Goal: Task Accomplishment & Management: Manage account settings

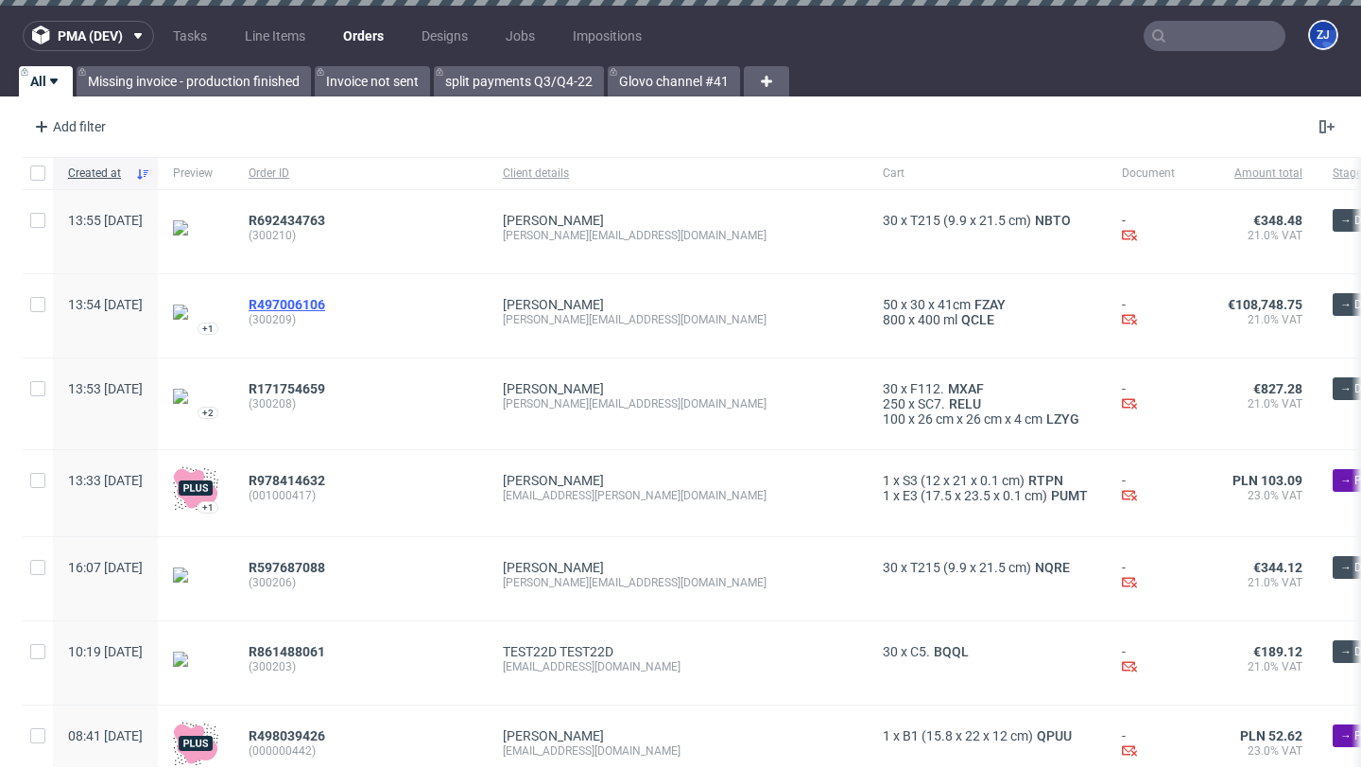
click at [325, 306] on span "R497006106" at bounding box center [287, 304] width 77 height 15
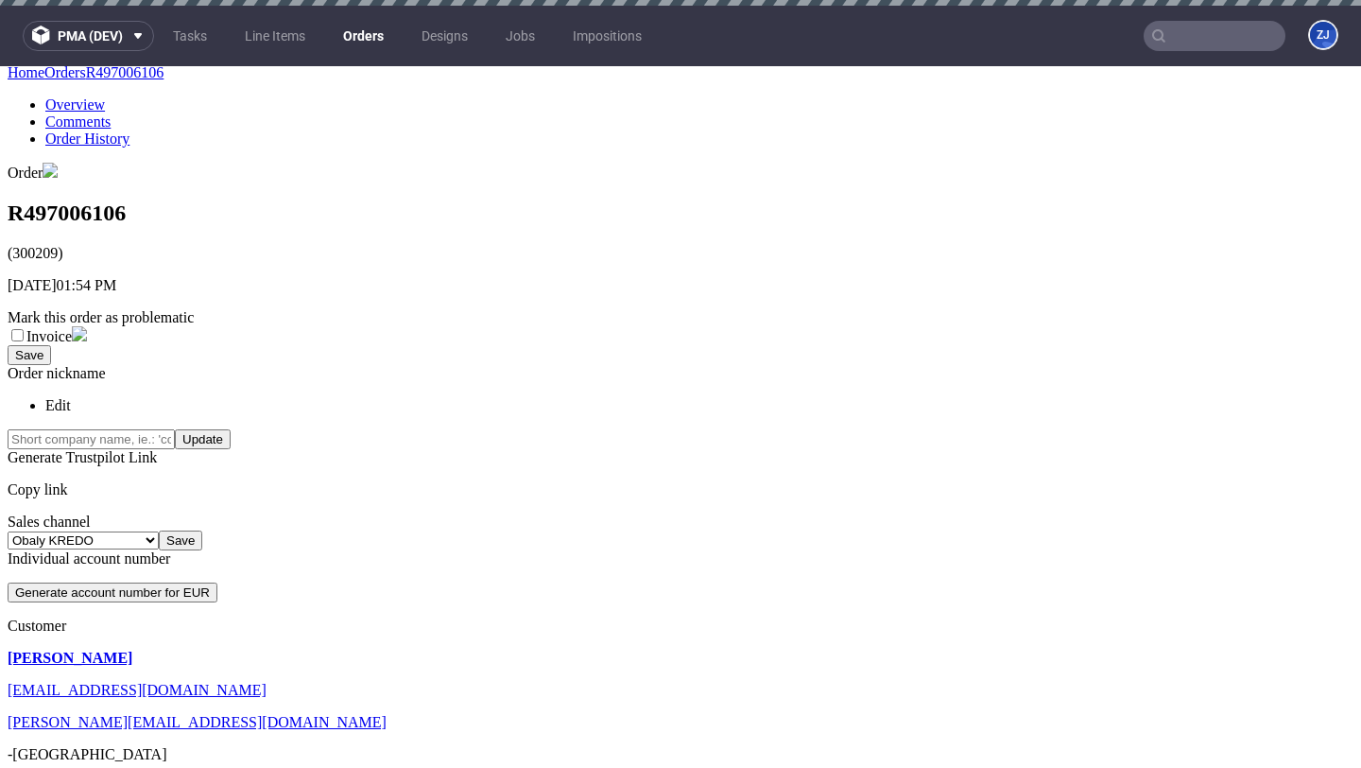
scroll to position [493, 0]
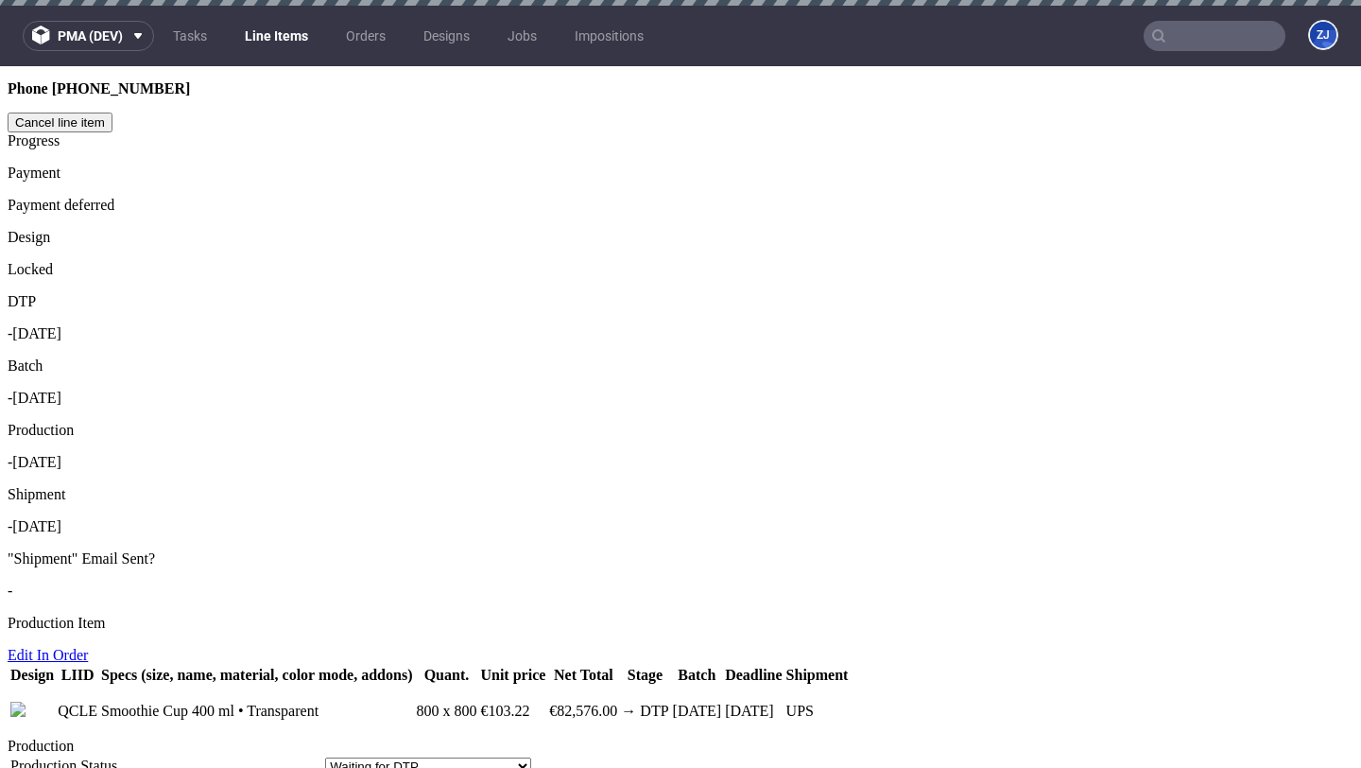
scroll to position [1092, 0]
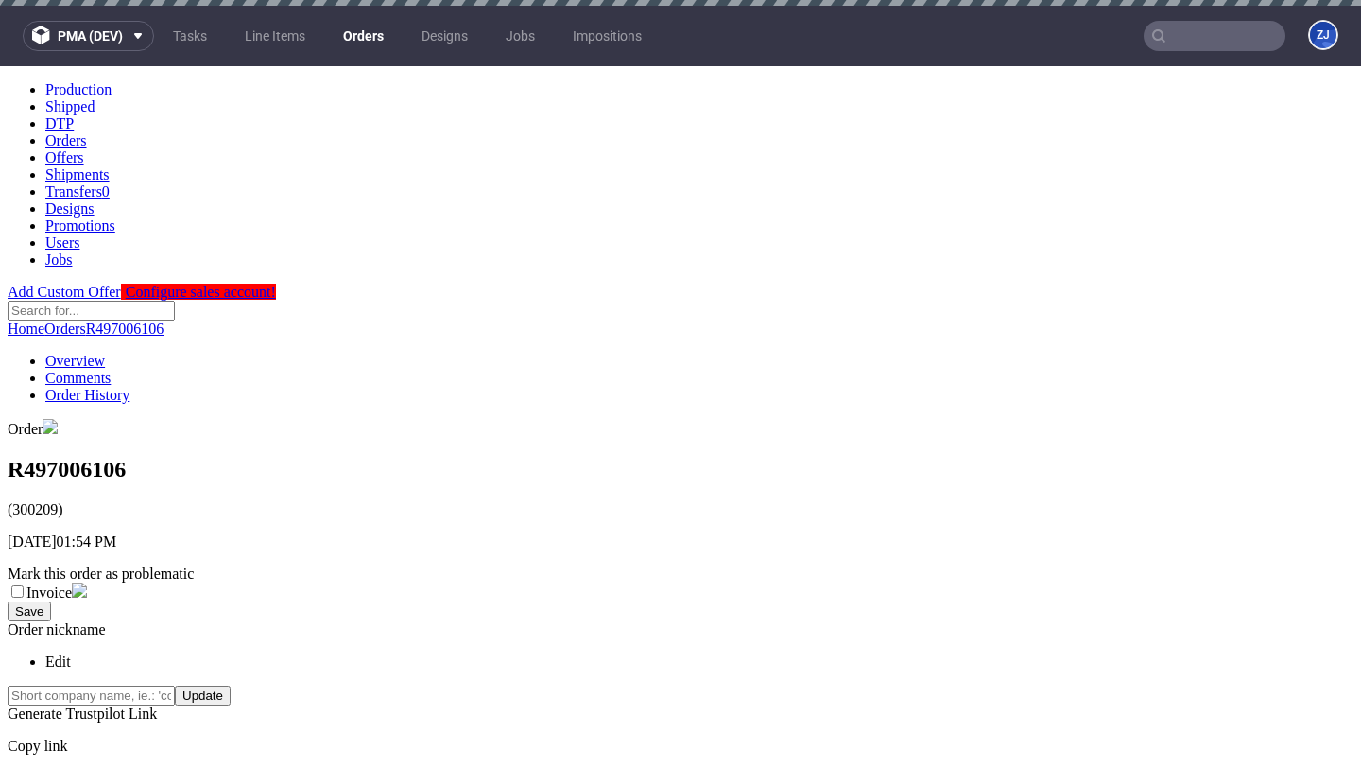
click at [367, 58] on nav "pma (dev) Tasks Line Items Orders Designs Jobs Impositions ZJ" at bounding box center [680, 36] width 1361 height 61
click at [358, 38] on link "Orders" at bounding box center [363, 36] width 63 height 30
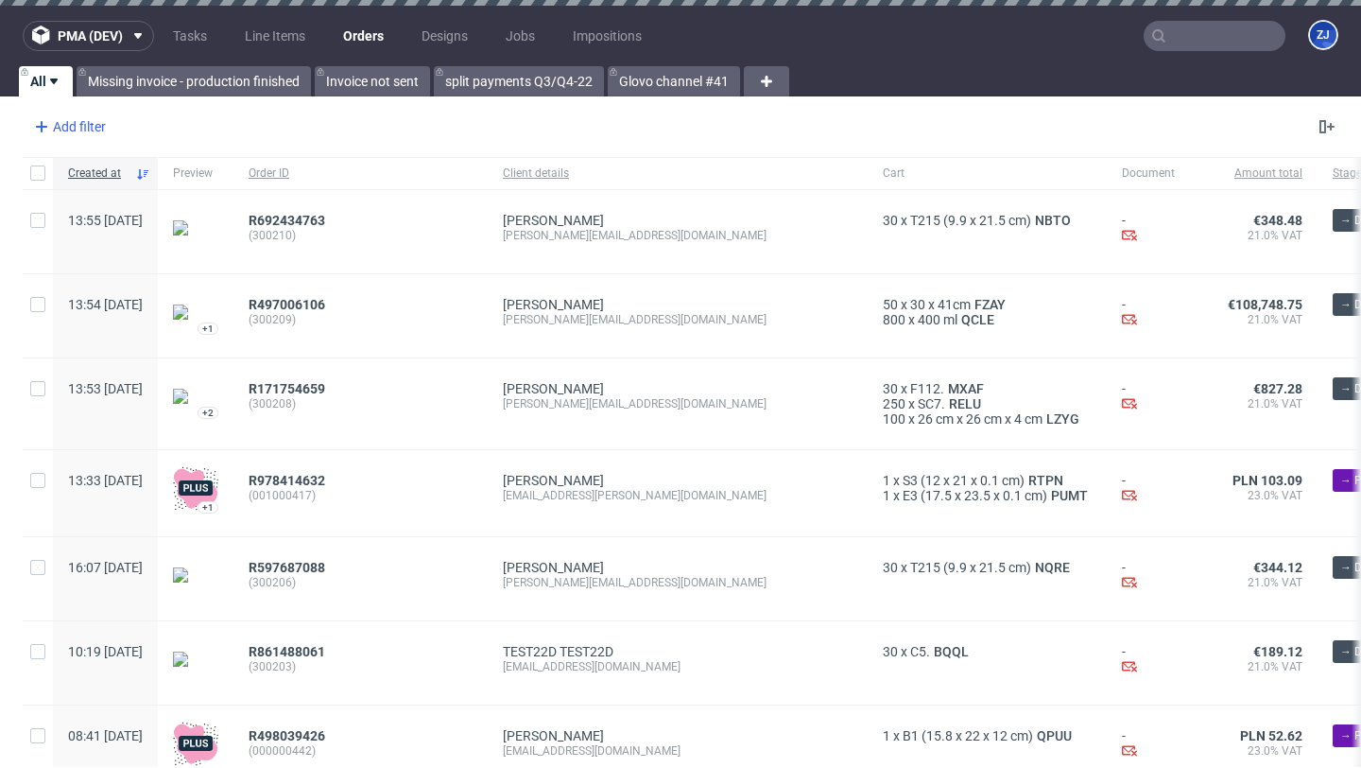
click at [97, 133] on div "Add filter" at bounding box center [67, 127] width 83 height 30
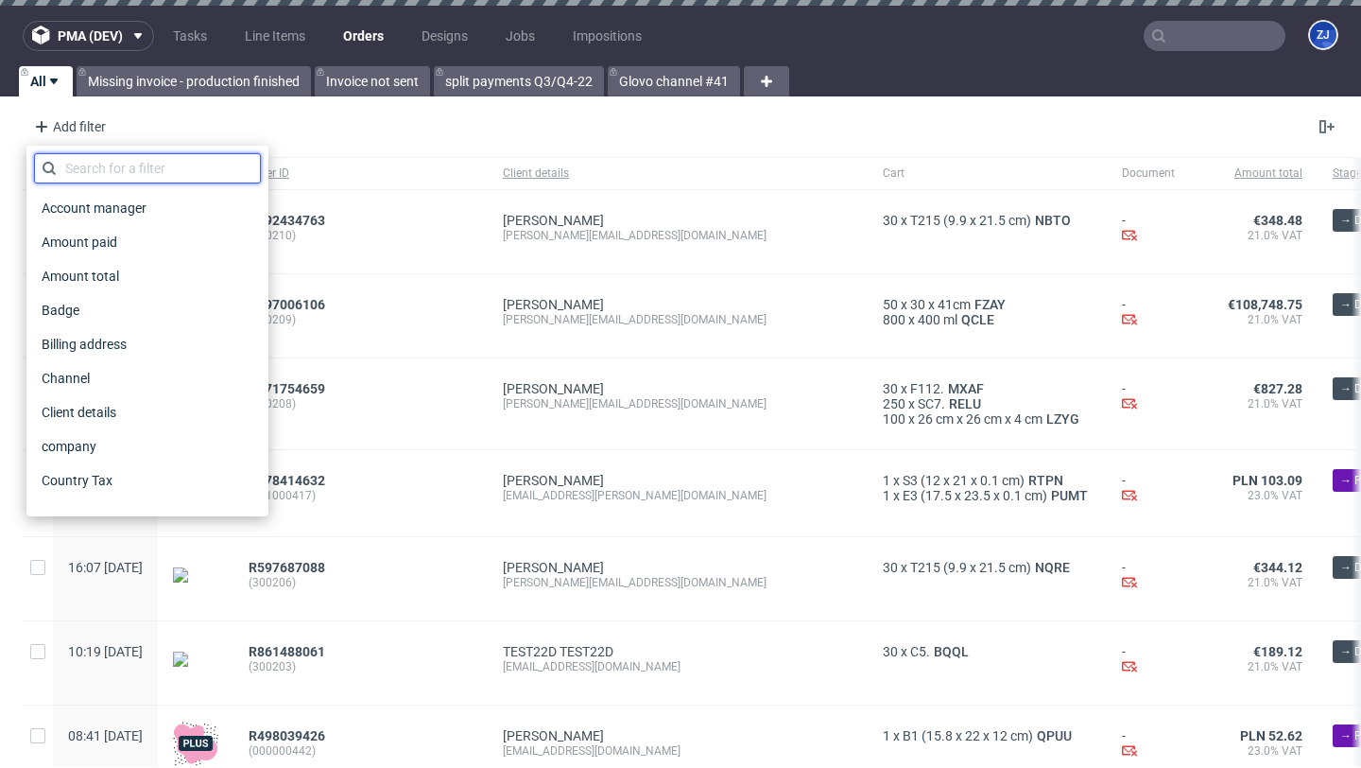
click at [130, 176] on input "text" at bounding box center [147, 168] width 227 height 30
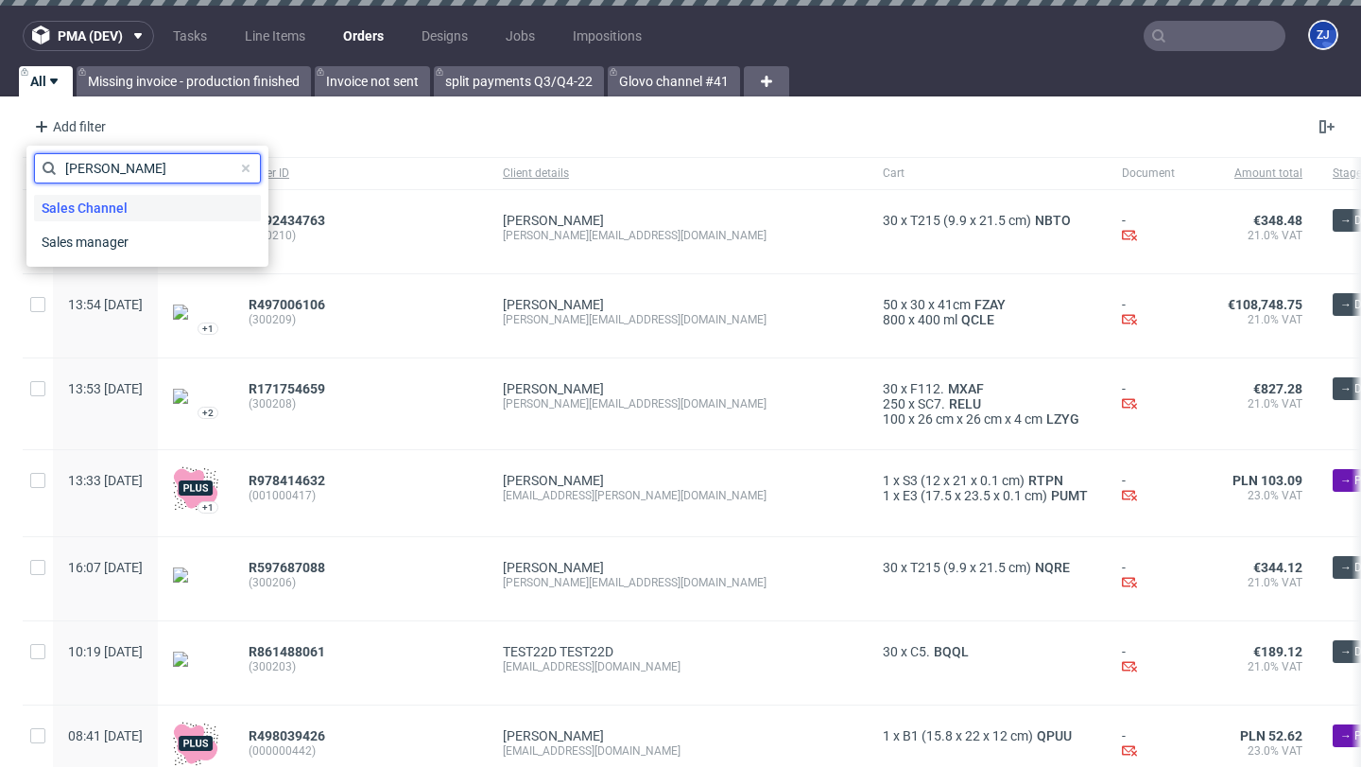
type input "[PERSON_NAME]"
click at [123, 215] on span "Sales Channel" at bounding box center [84, 208] width 101 height 26
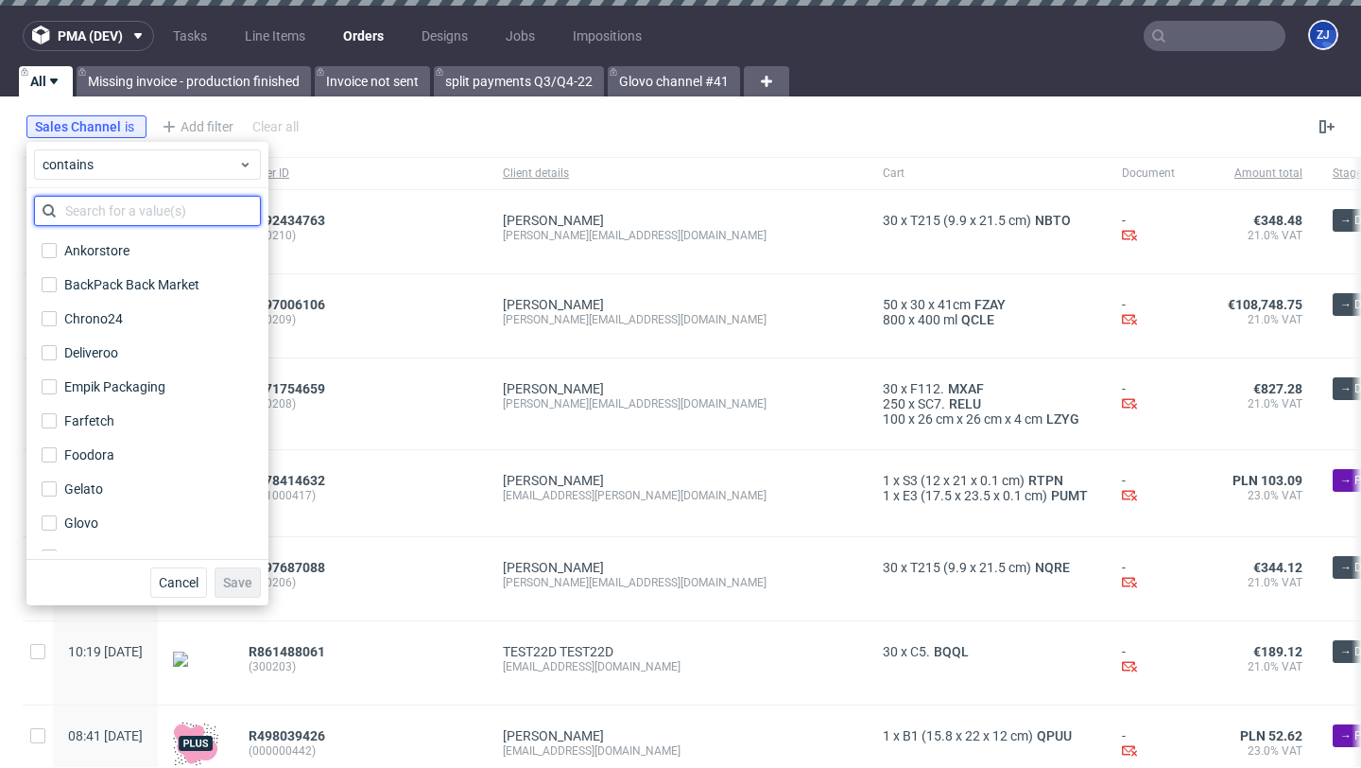
click at [130, 216] on input "text" at bounding box center [147, 211] width 227 height 30
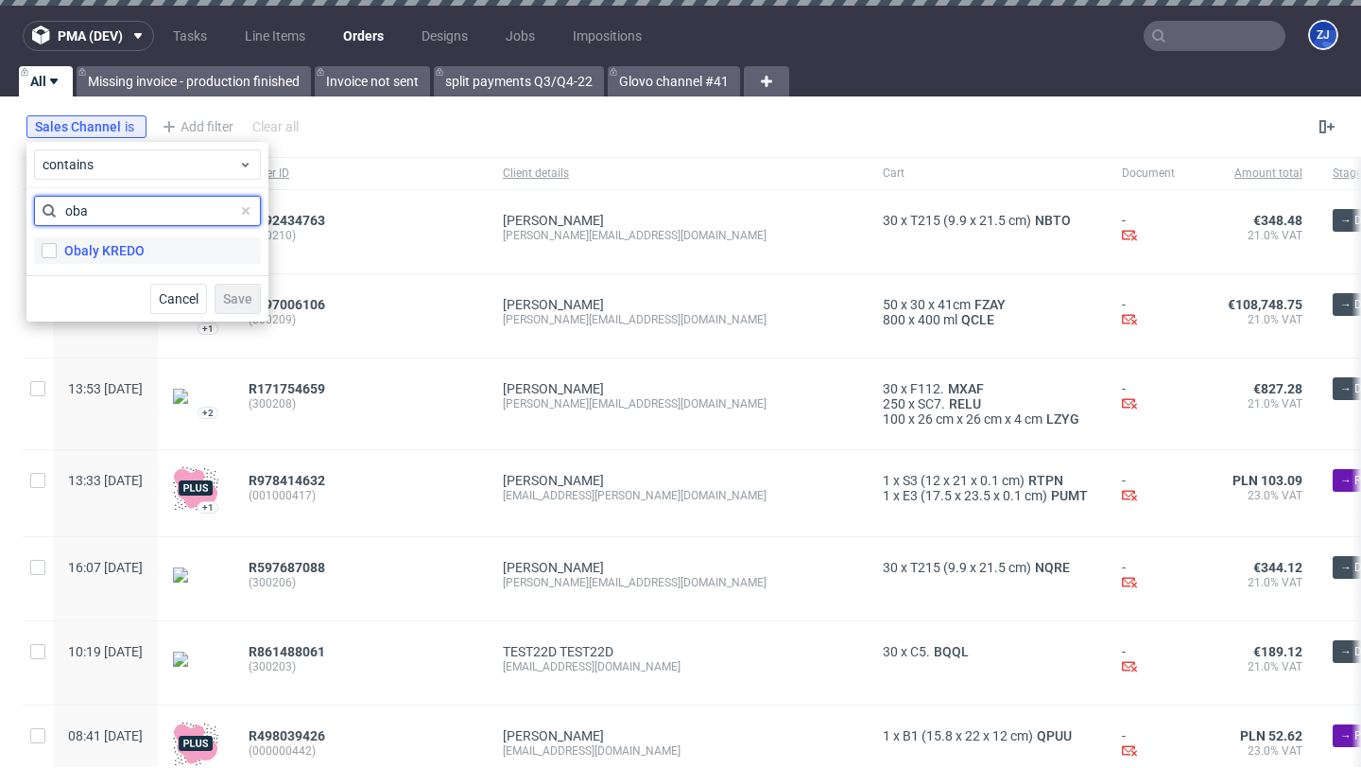
type input "oba"
click at [145, 246] on label "Obaly KREDO" at bounding box center [147, 250] width 227 height 26
click at [57, 246] on input "Obaly KREDO" at bounding box center [49, 250] width 15 height 15
checkbox input "true"
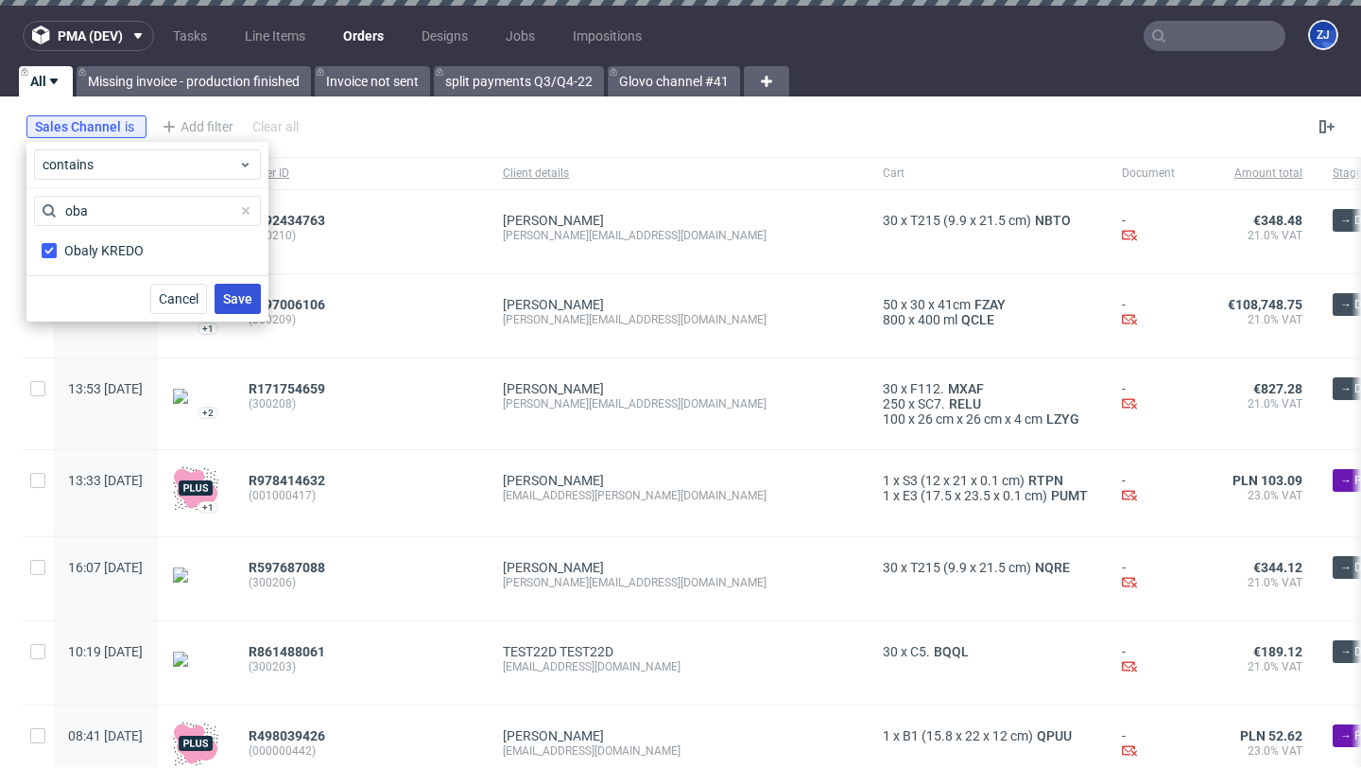
click at [232, 295] on span "Save" at bounding box center [237, 298] width 29 height 13
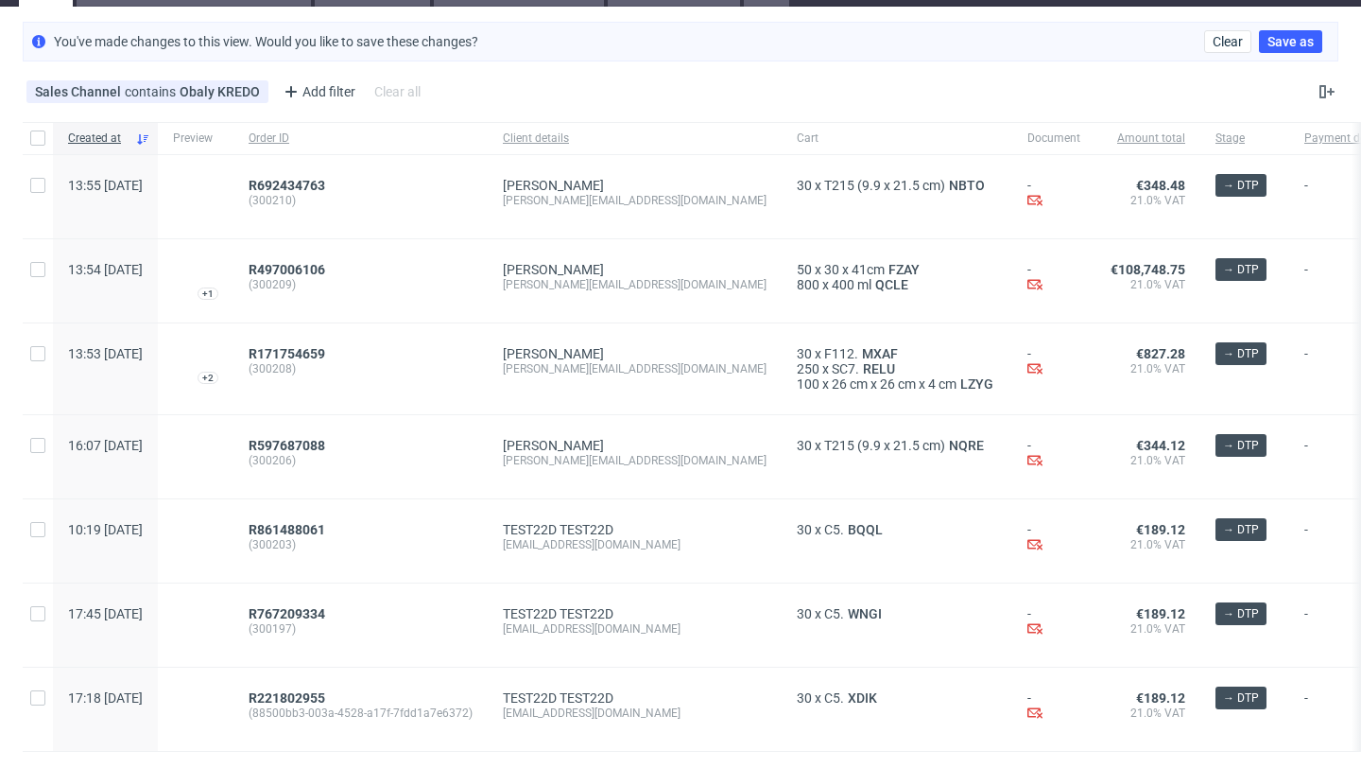
scroll to position [135, 0]
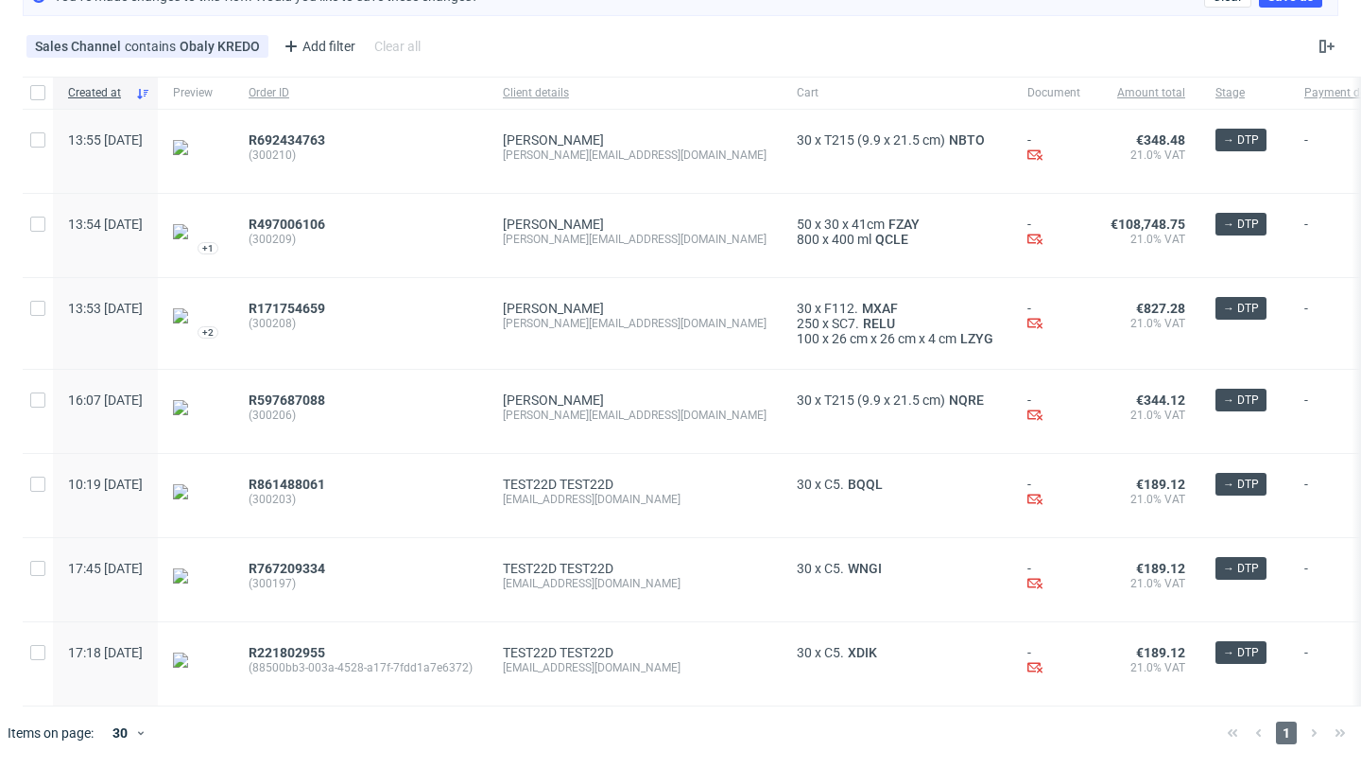
click at [353, 287] on div "R171754659 (300208)" at bounding box center [360, 323] width 254 height 91
click at [325, 303] on span "R171754659" at bounding box center [287, 308] width 77 height 15
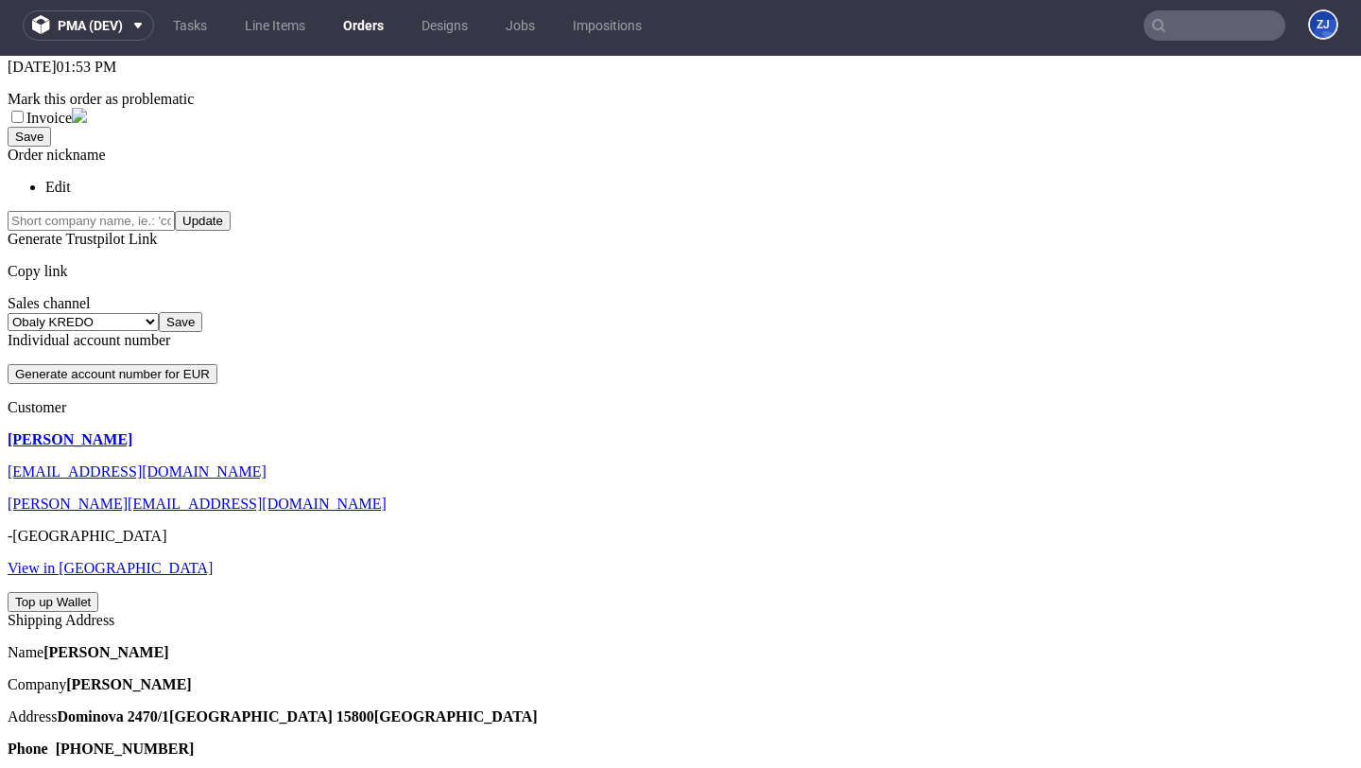
scroll to position [493, 0]
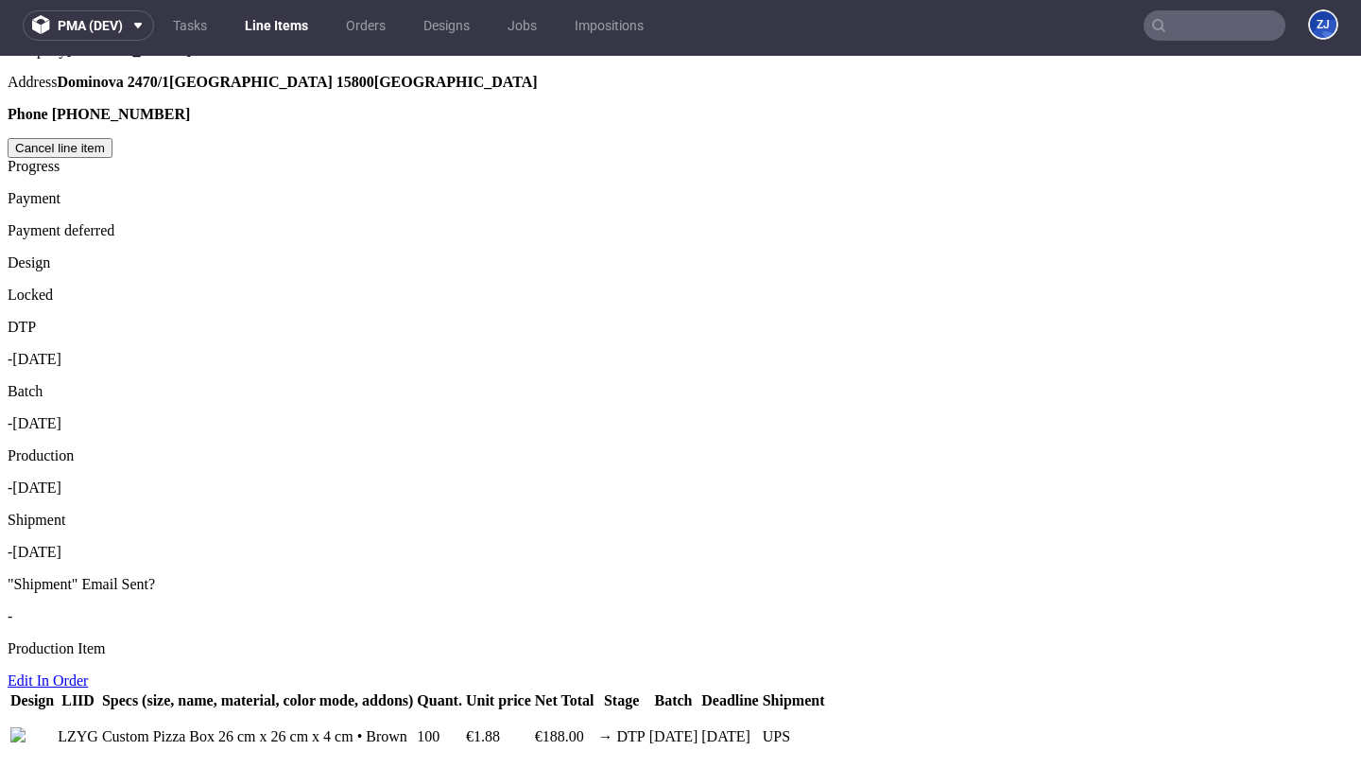
scroll to position [1147, 0]
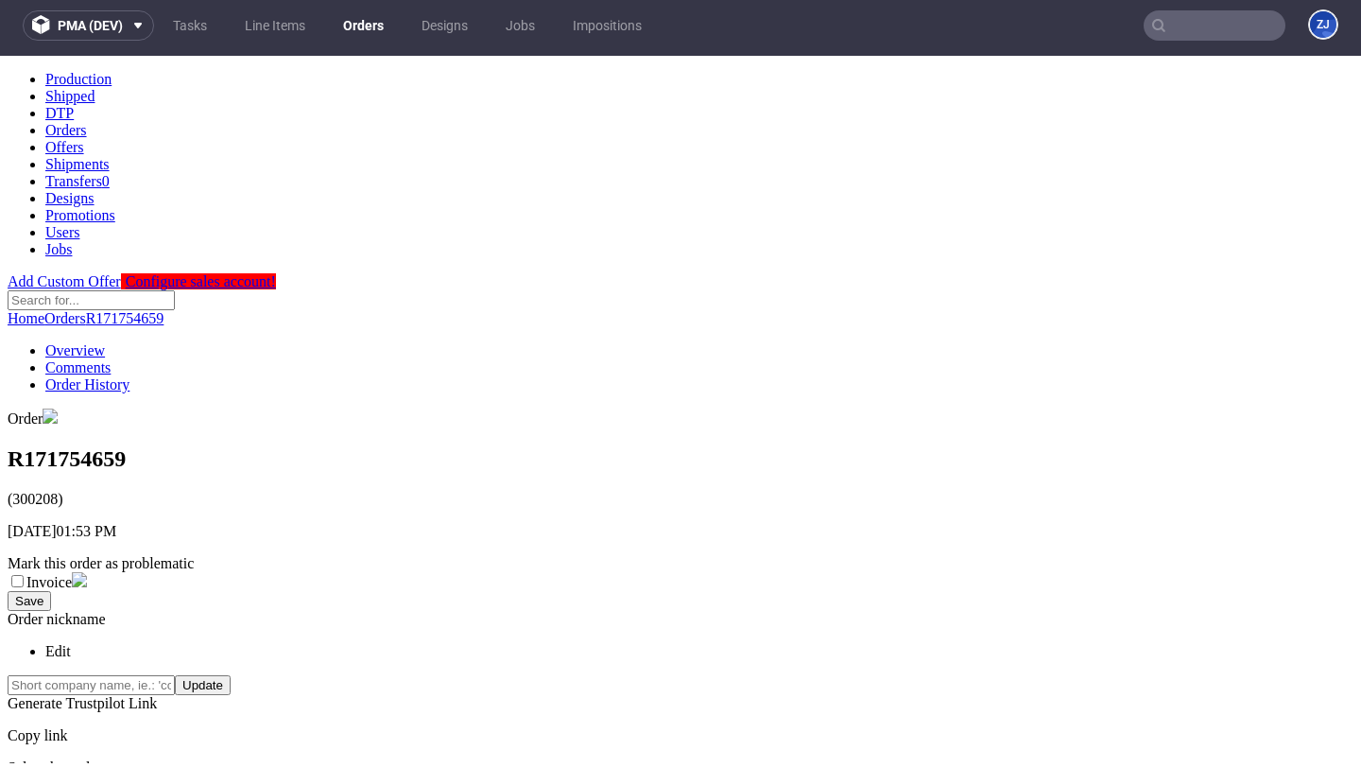
scroll to position [493, 0]
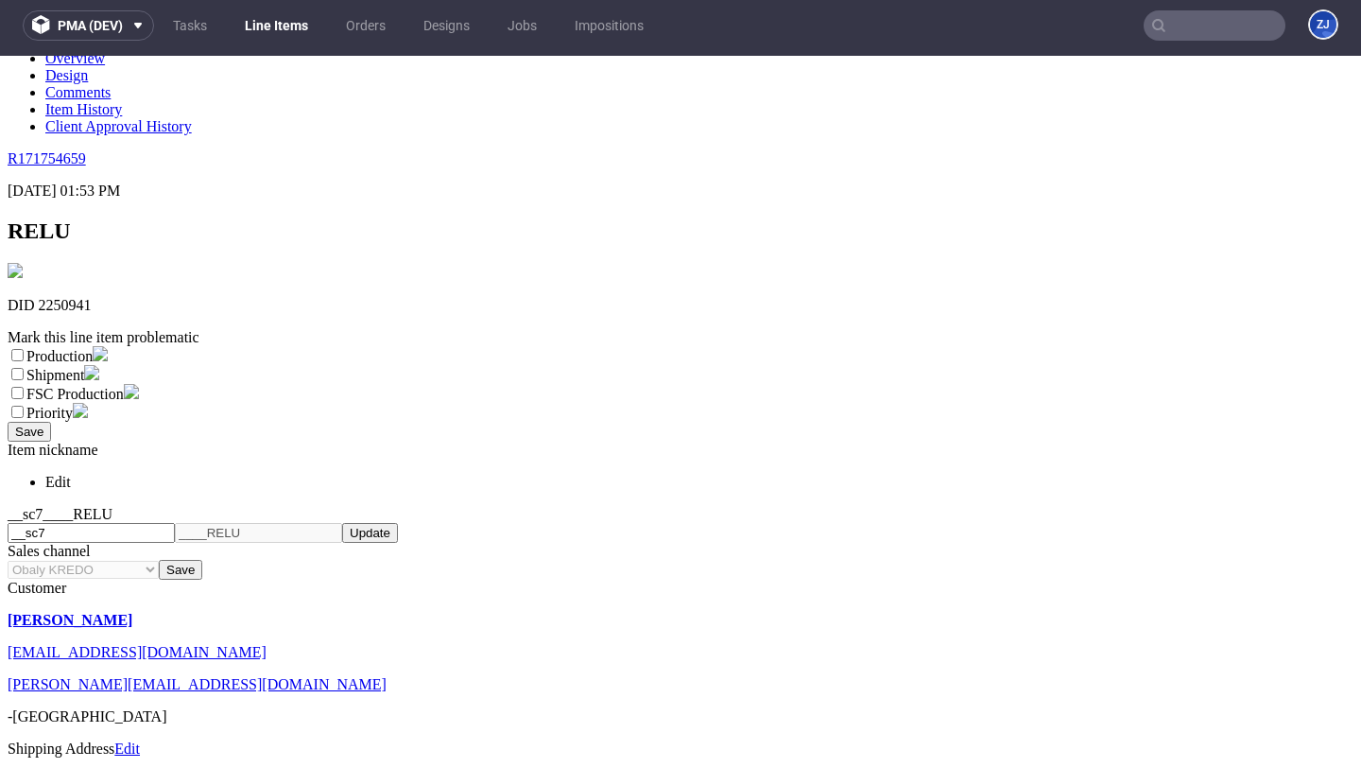
scroll to position [1064, 0]
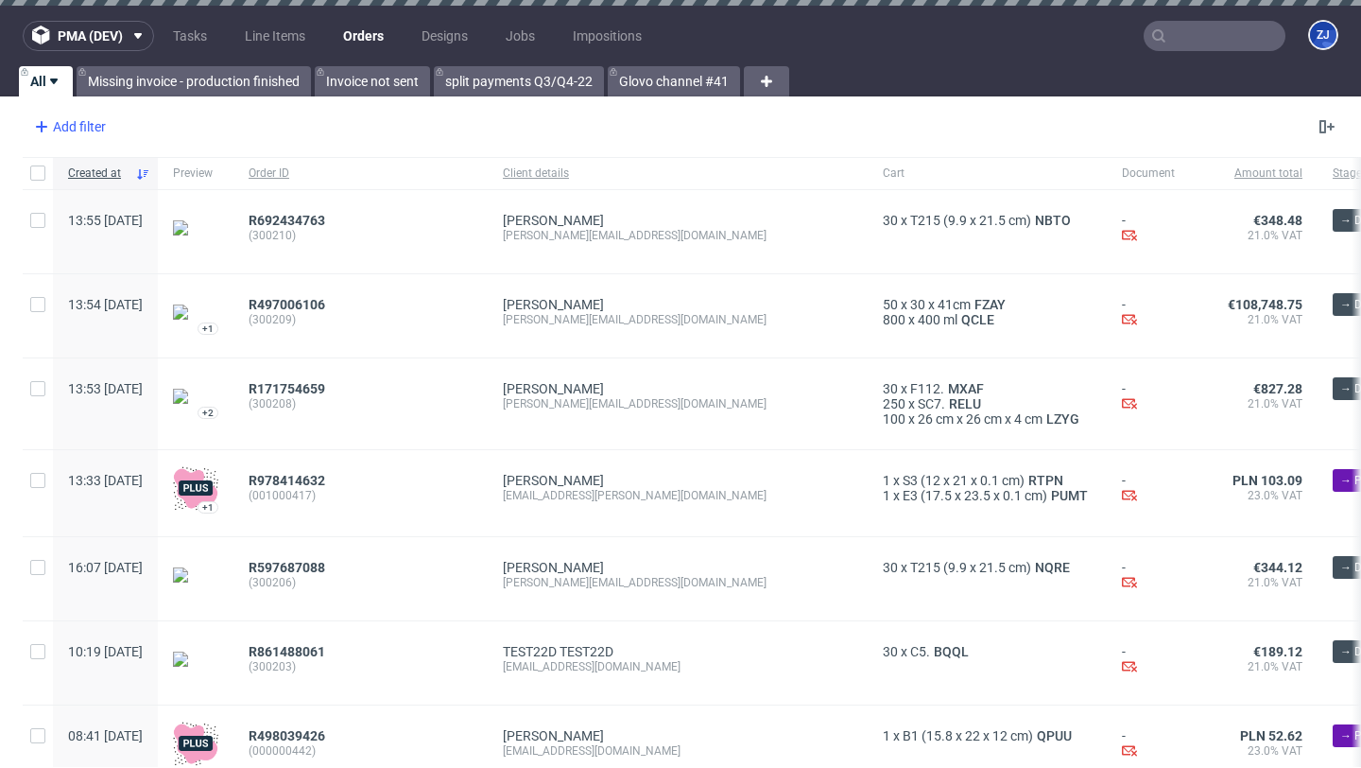
click at [54, 135] on div "Add filter" at bounding box center [67, 127] width 83 height 30
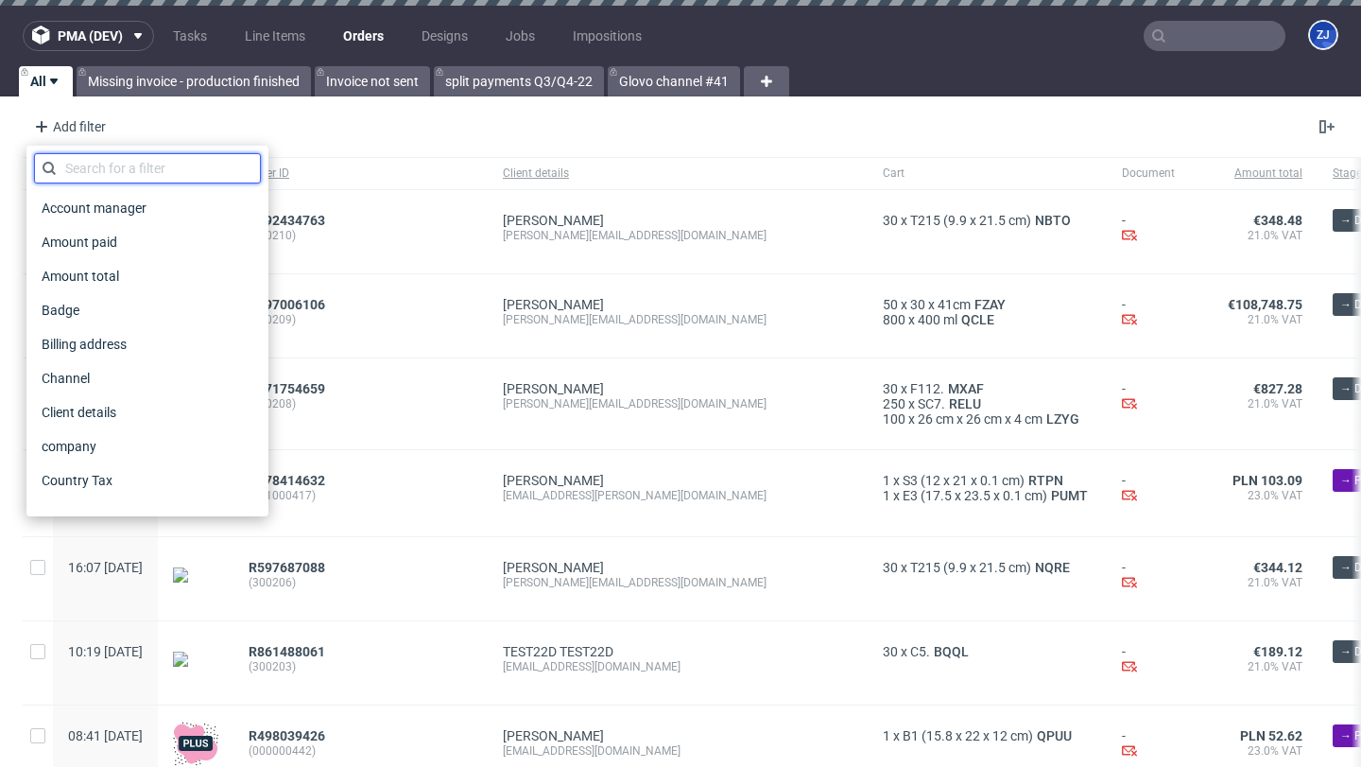
click at [85, 162] on input "text" at bounding box center [147, 168] width 227 height 30
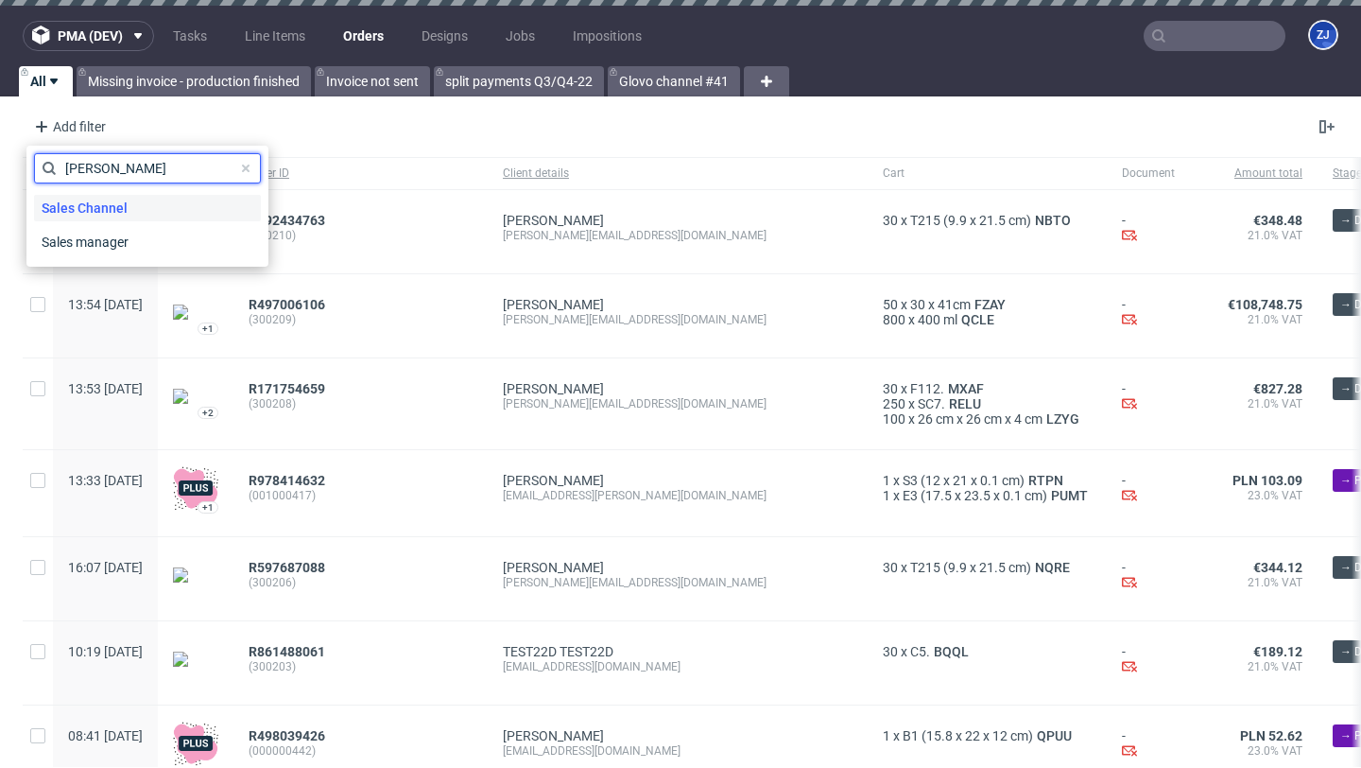
type input "[PERSON_NAME]"
click at [93, 203] on span "Sales Channel" at bounding box center [84, 208] width 101 height 26
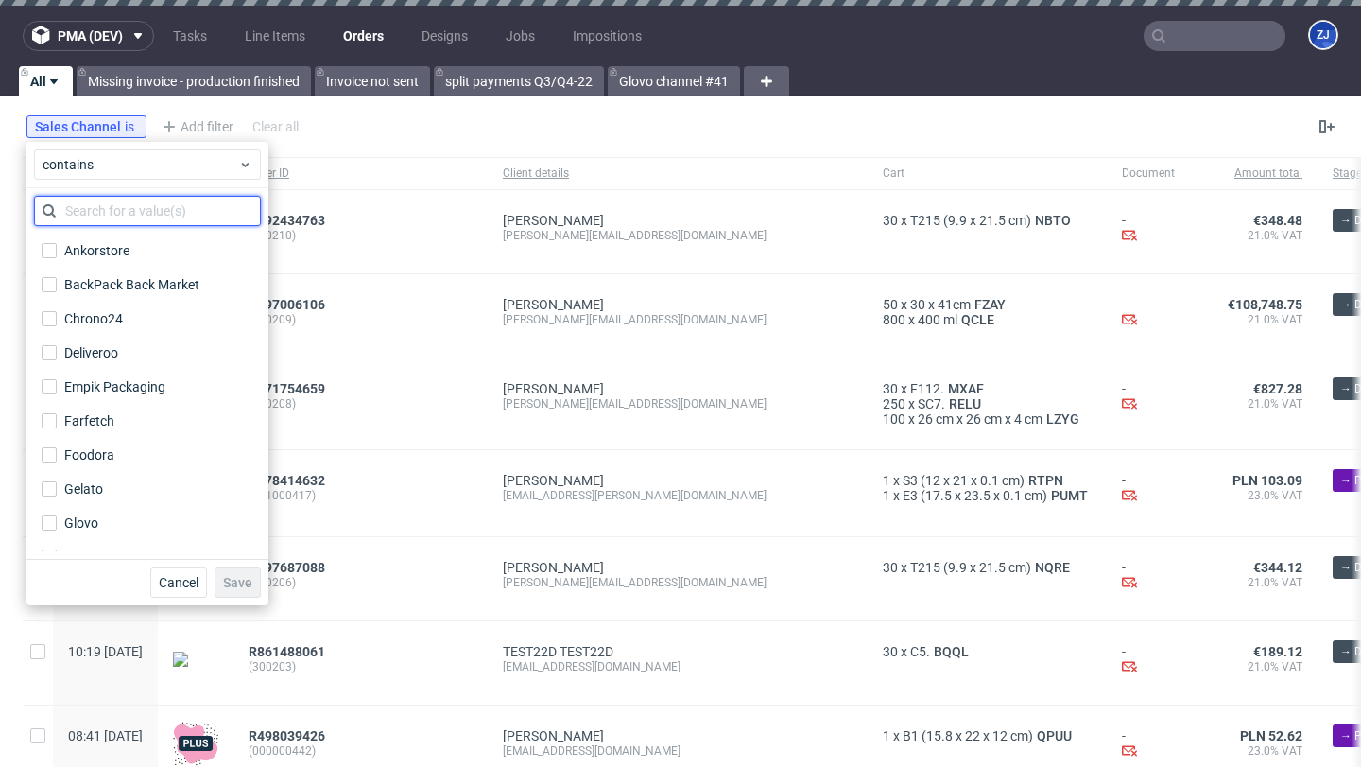
click at [118, 211] on input "text" at bounding box center [147, 211] width 227 height 30
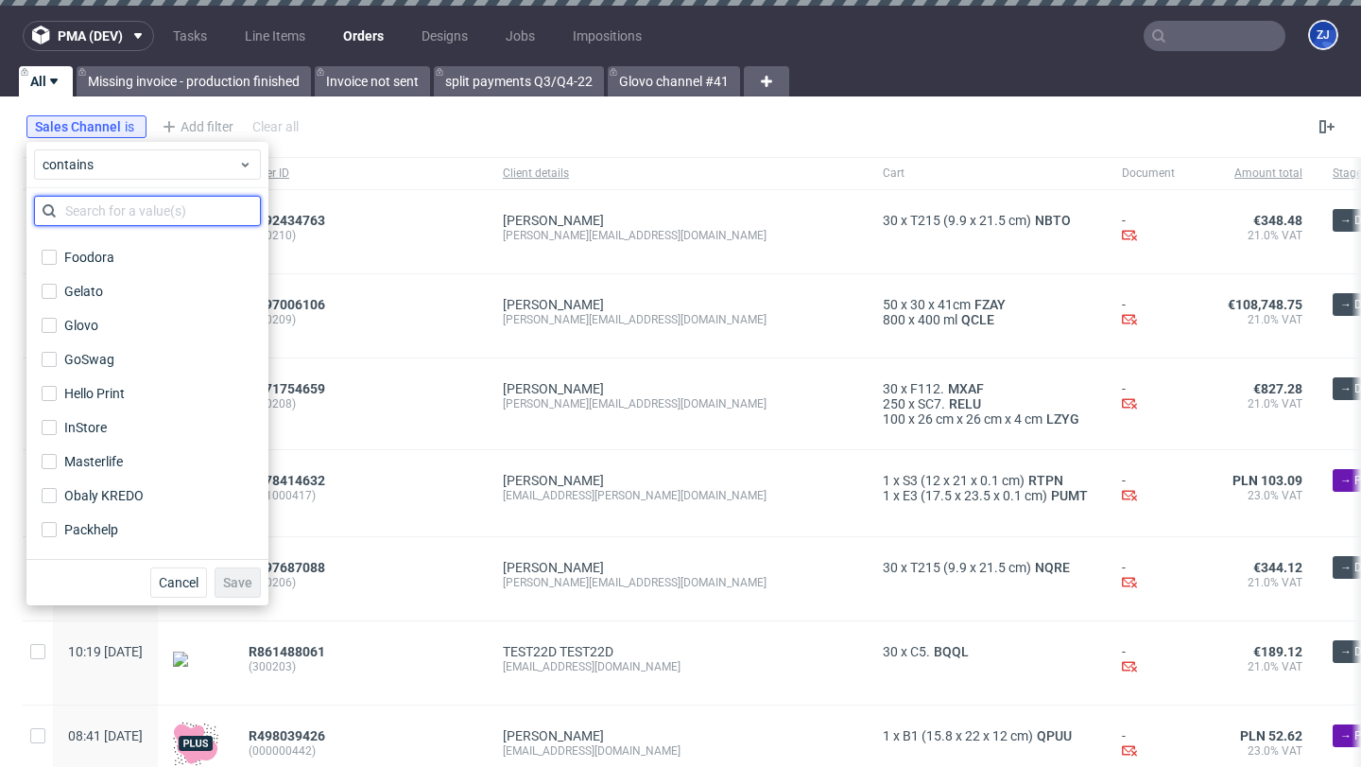
scroll to position [199, 0]
click at [130, 480] on label "Obaly KREDO" at bounding box center [147, 493] width 227 height 26
click at [57, 486] on input "Obaly KREDO" at bounding box center [49, 493] width 15 height 15
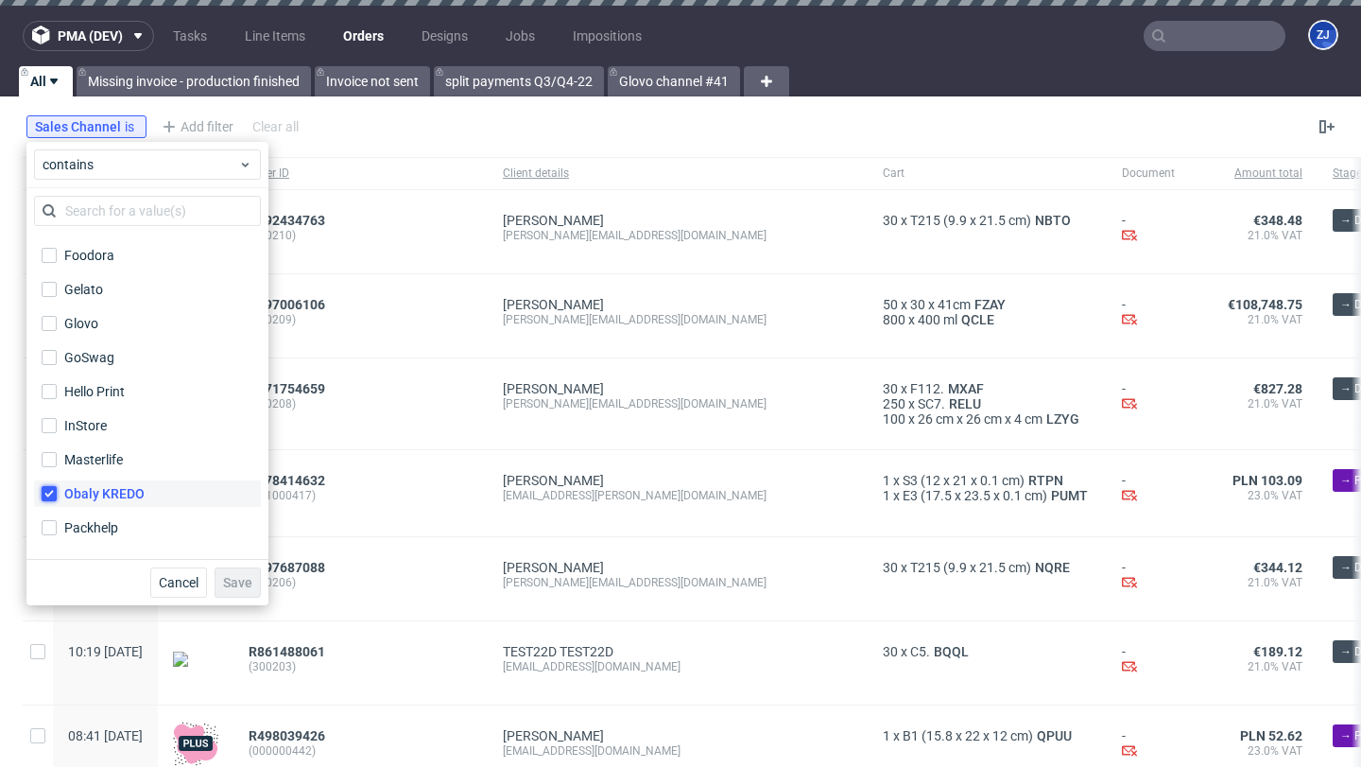
checkbox input "true"
click at [242, 587] on span "Save" at bounding box center [237, 582] width 29 height 13
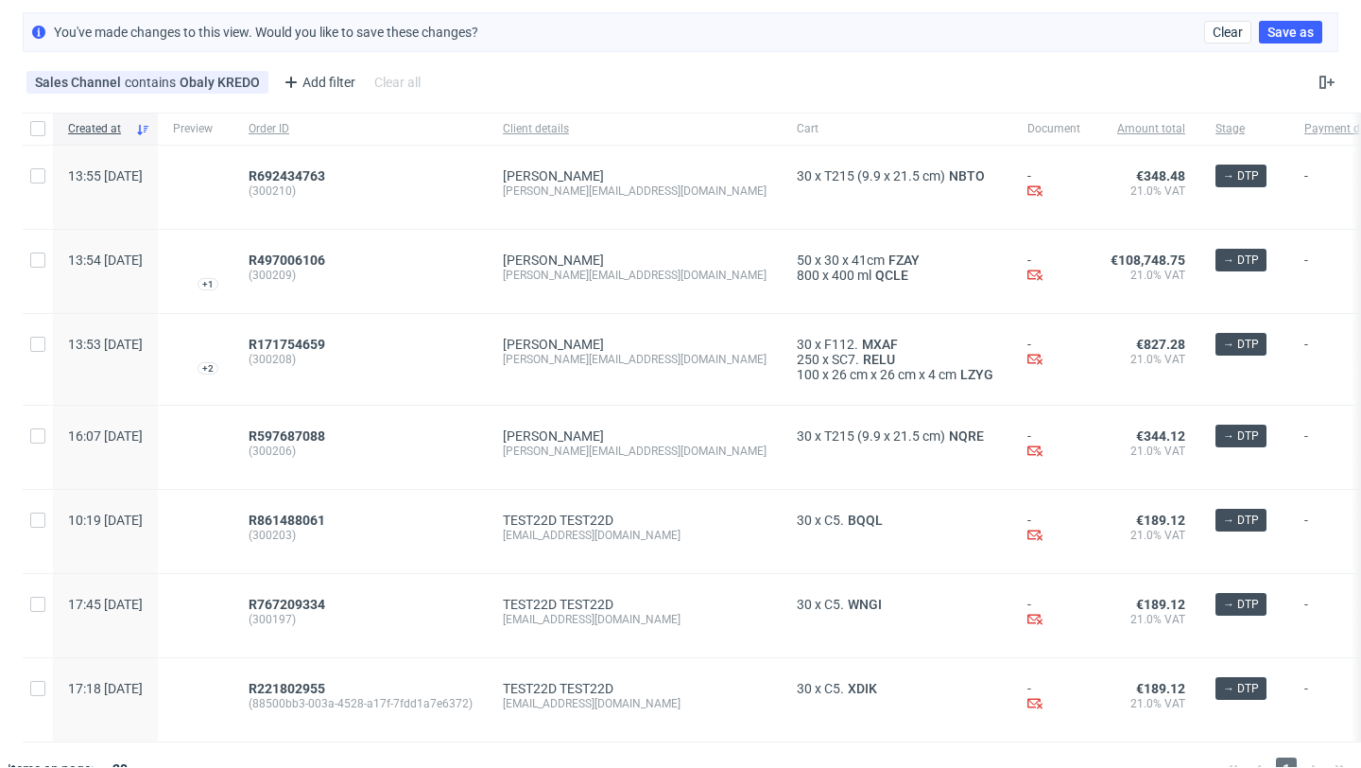
scroll to position [91, 0]
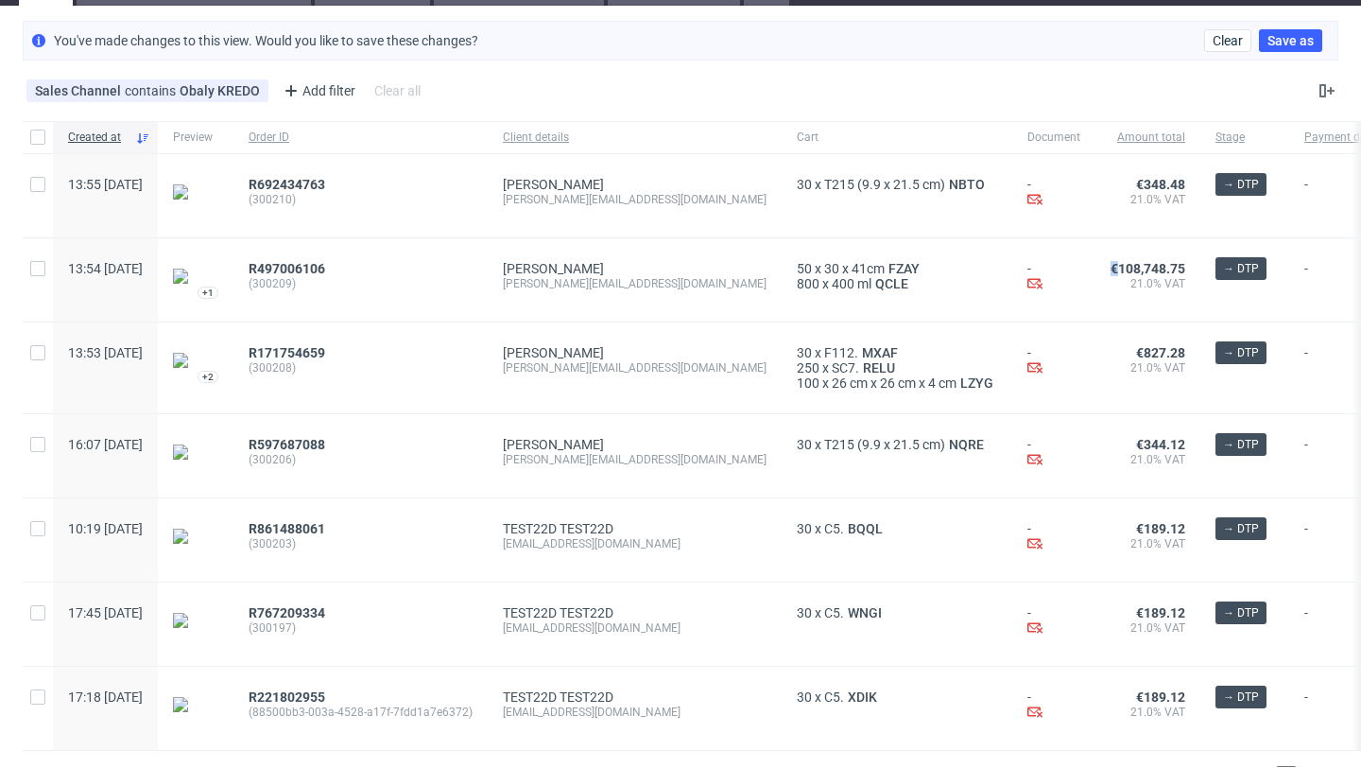
drag, startPoint x: 1034, startPoint y: 267, endPoint x: 982, endPoint y: 281, distance: 53.9
click at [982, 281] on div "13:54 [DATE] +1 R497006106 (300209) [PERSON_NAME] [PERSON_NAME][EMAIL_ADDRESS][…" at bounding box center [812, 280] width 1578 height 84
click at [1289, 249] on div "-" at bounding box center [1350, 279] width 123 height 83
click at [325, 265] on span "R497006106" at bounding box center [287, 268] width 77 height 15
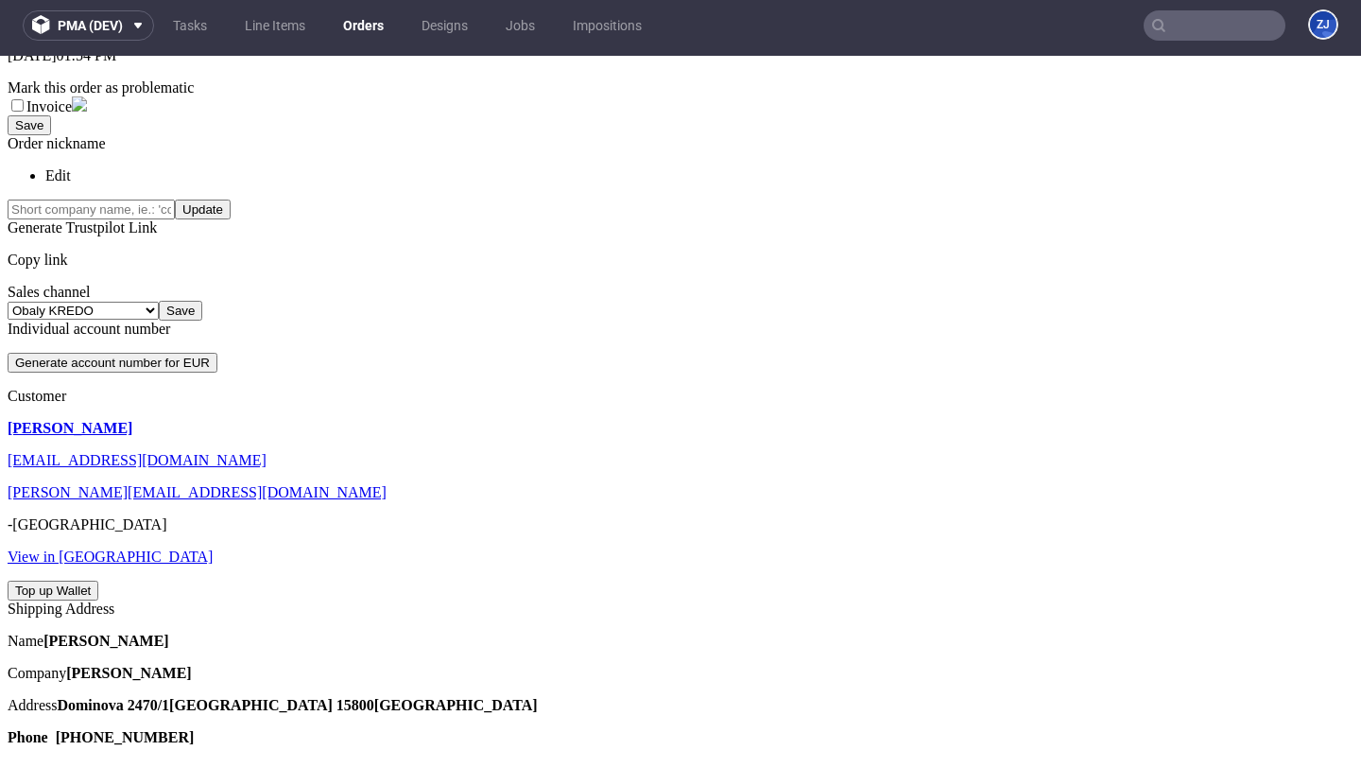
scroll to position [493, 0]
